Goal: Task Accomplishment & Management: Complete application form

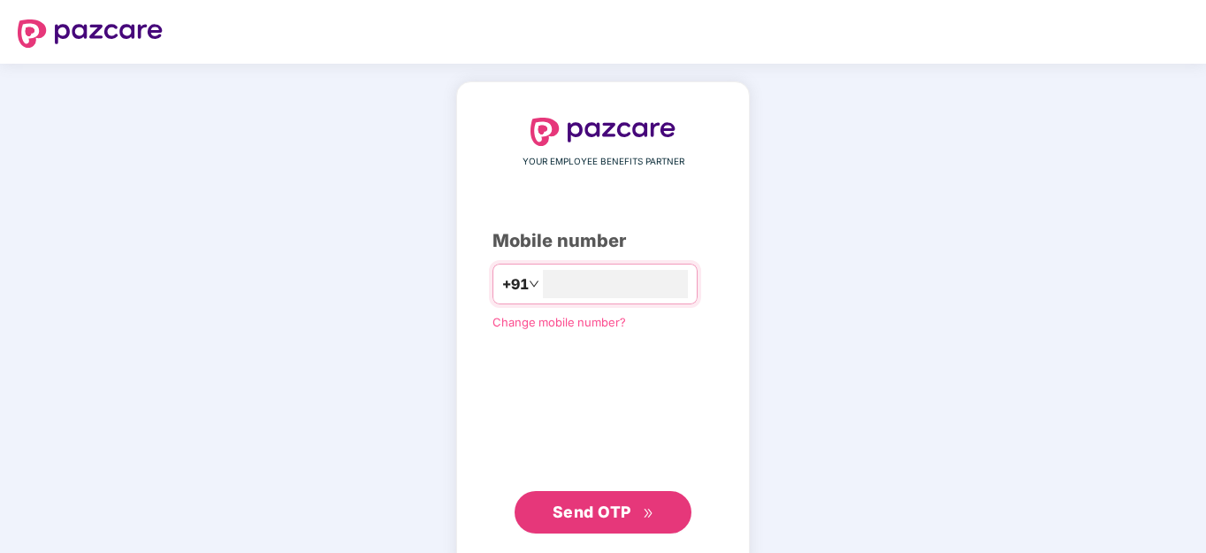
type input "**********"
click at [615, 507] on span "Send OTP" at bounding box center [592, 509] width 79 height 19
click at [529, 280] on icon "down" at bounding box center [534, 283] width 11 height 11
